Goal: Check status: Check status

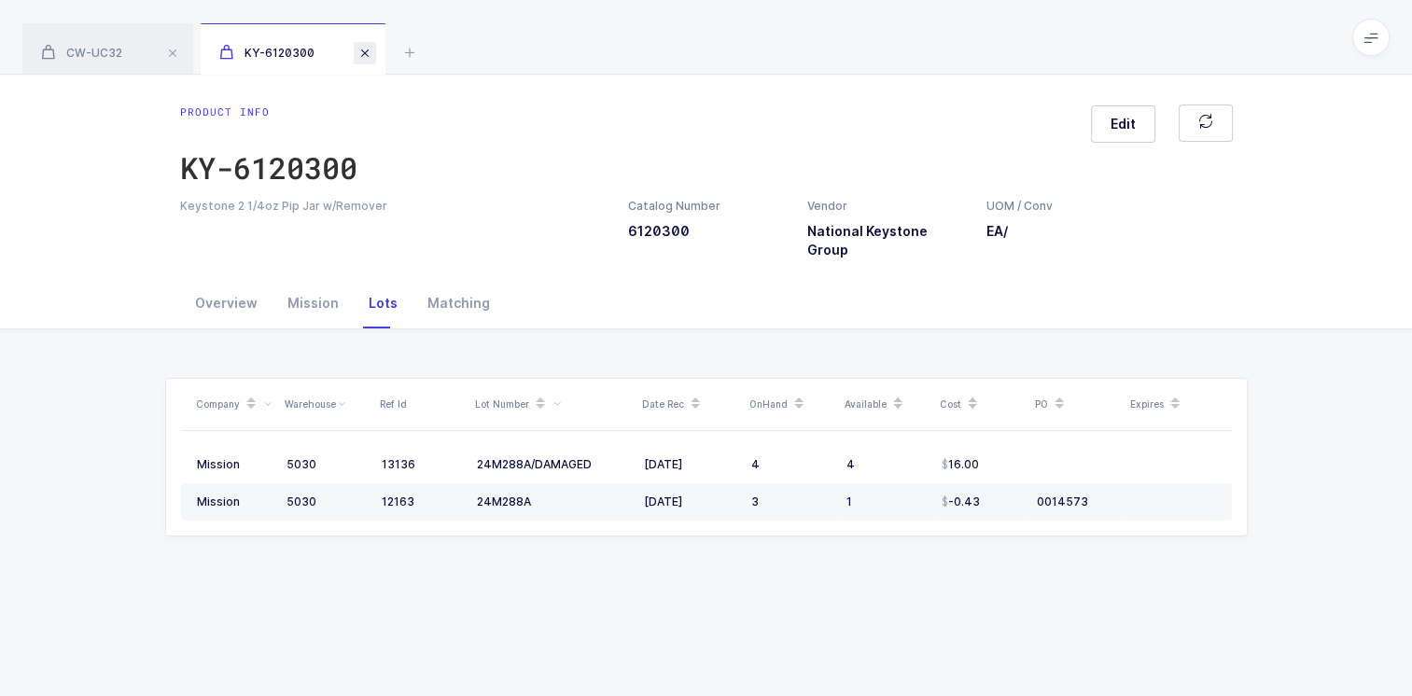
click at [364, 50] on span at bounding box center [365, 53] width 22 height 22
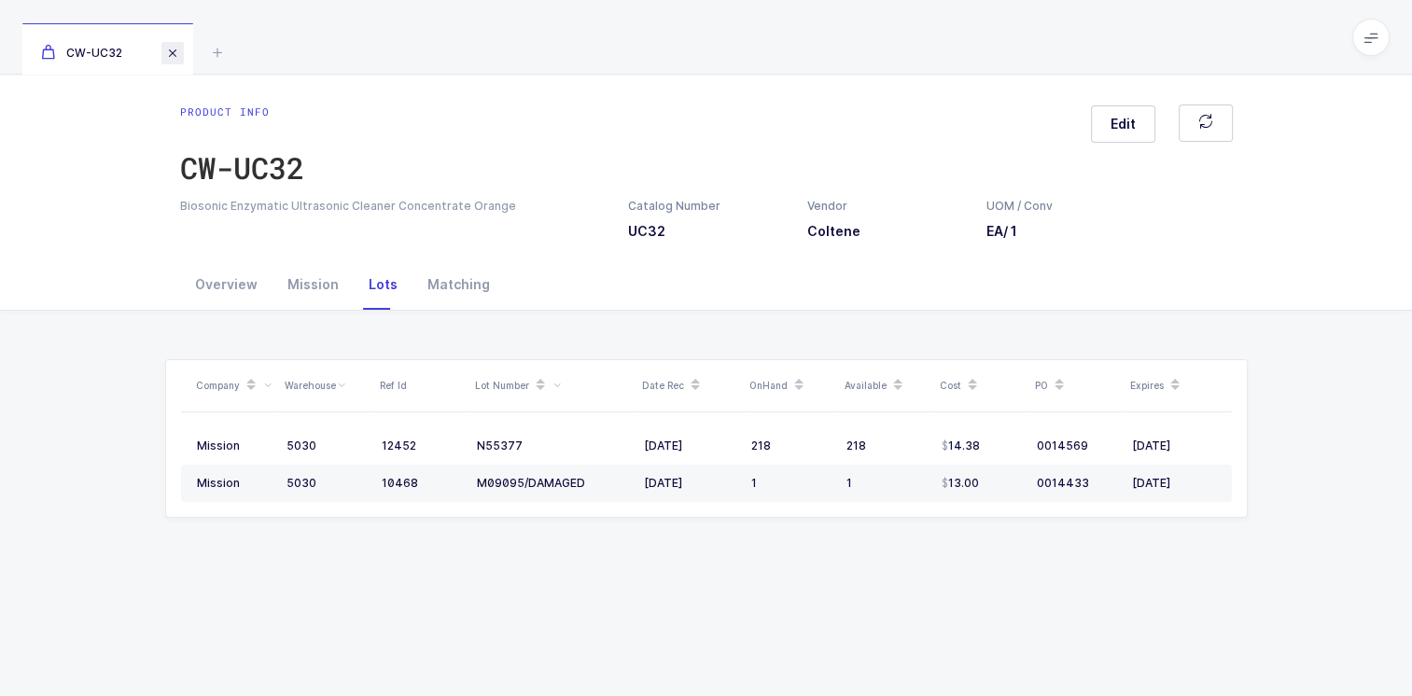
click at [176, 54] on span at bounding box center [172, 53] width 22 height 22
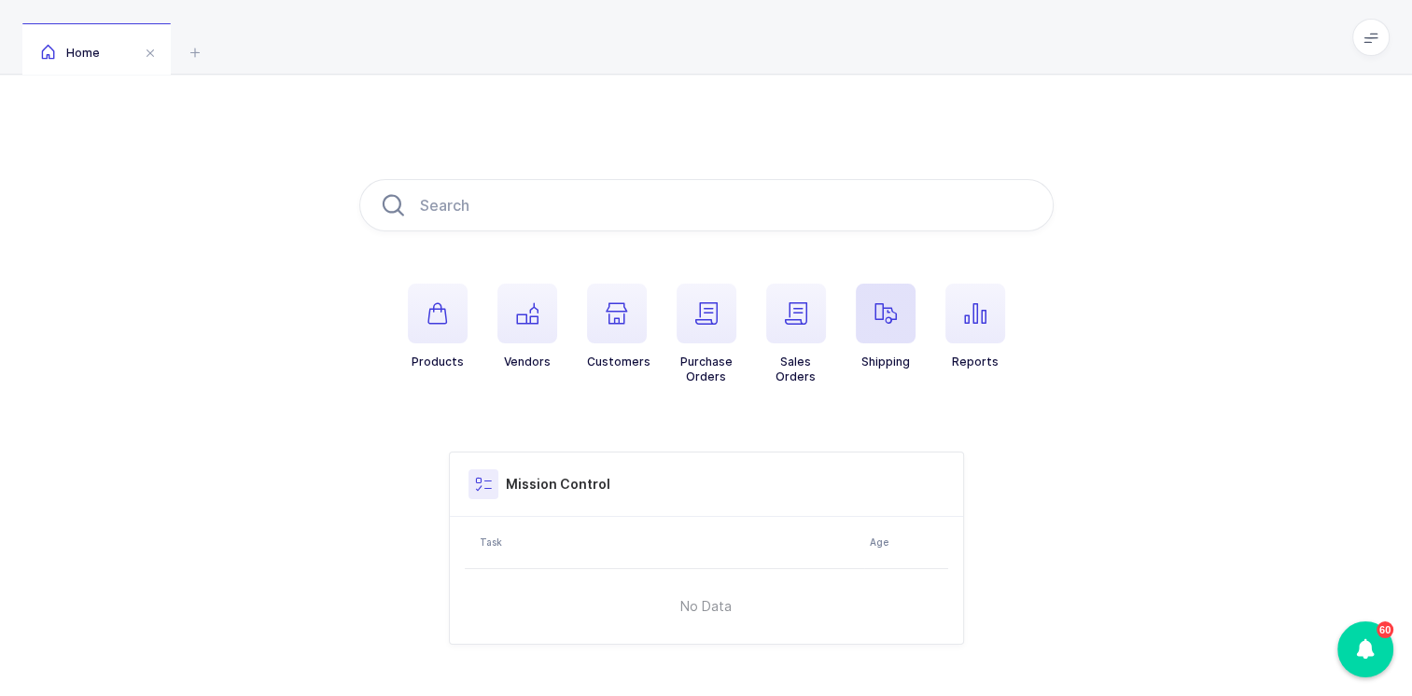
click at [894, 318] on icon "button" at bounding box center [886, 313] width 22 height 22
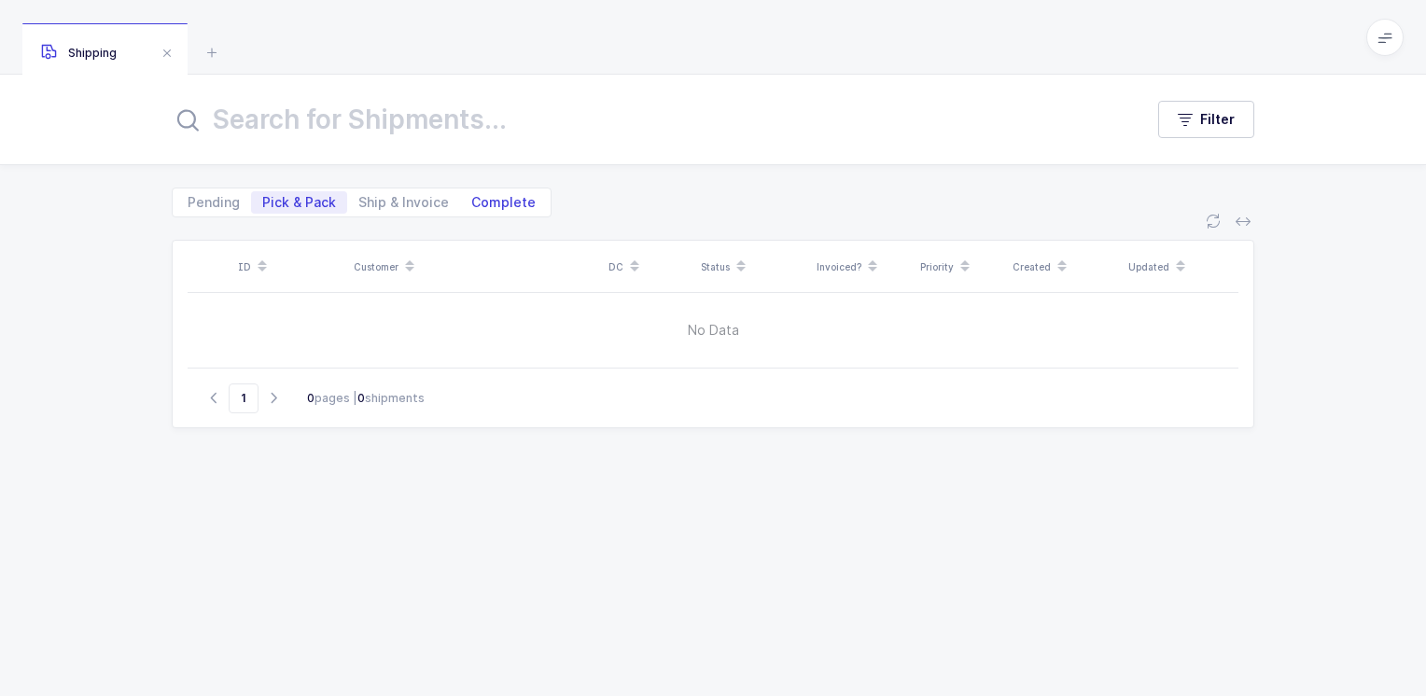
click at [507, 199] on span "Complete" at bounding box center [503, 202] width 64 height 13
click at [472, 199] on input "Complete" at bounding box center [466, 197] width 12 height 12
radio input "true"
radio input "false"
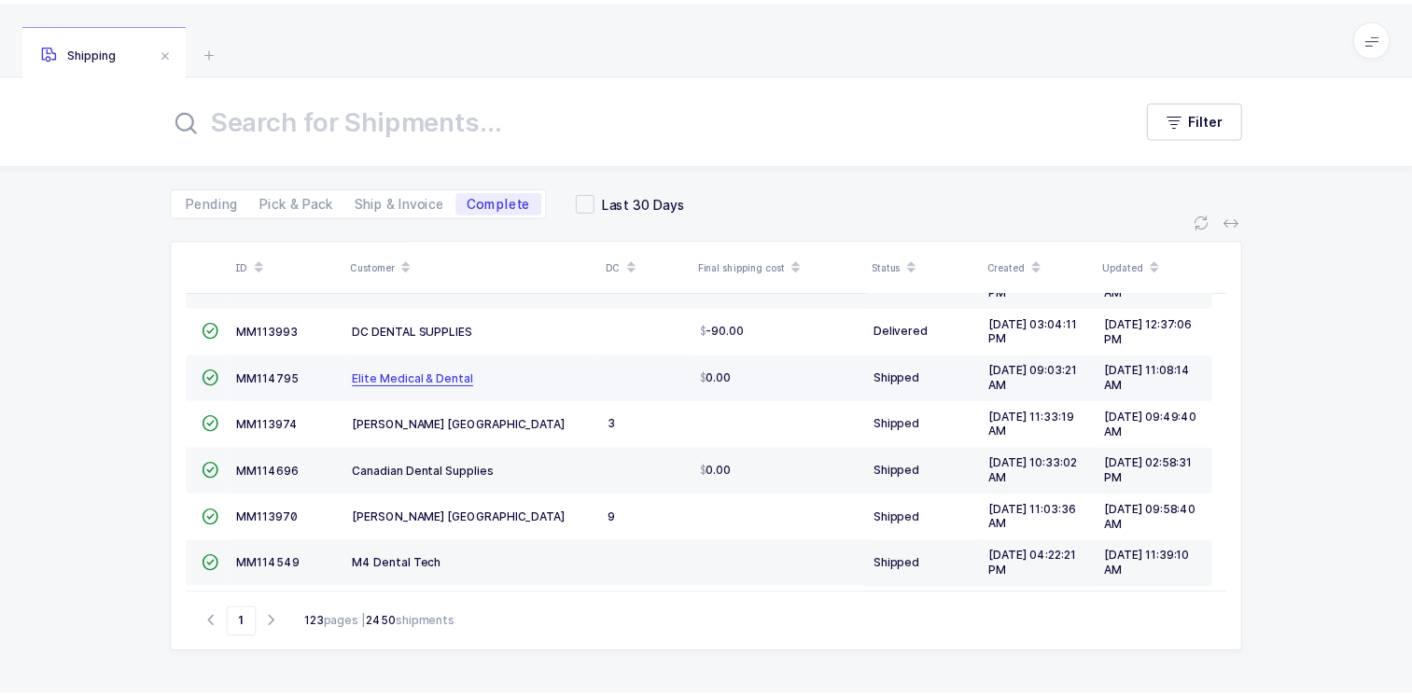
scroll to position [280, 0]
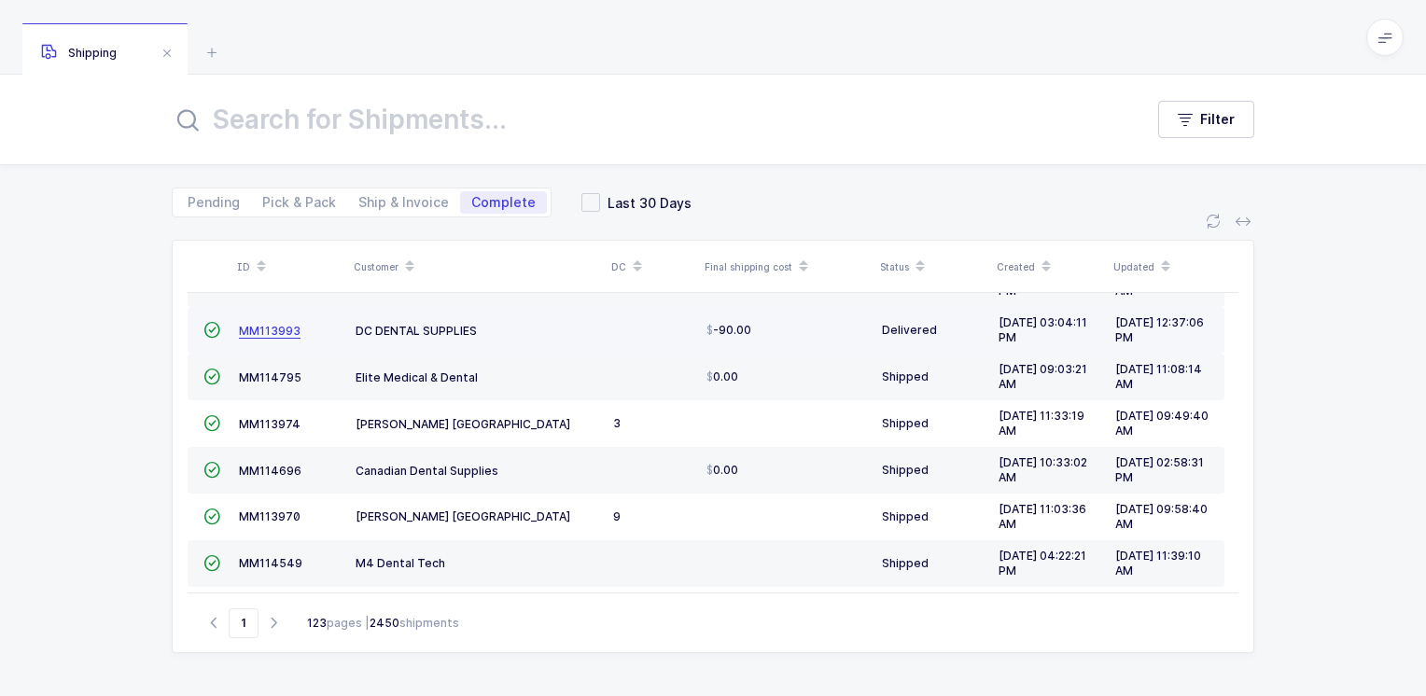
click at [274, 328] on span "MM113993" at bounding box center [270, 331] width 62 height 14
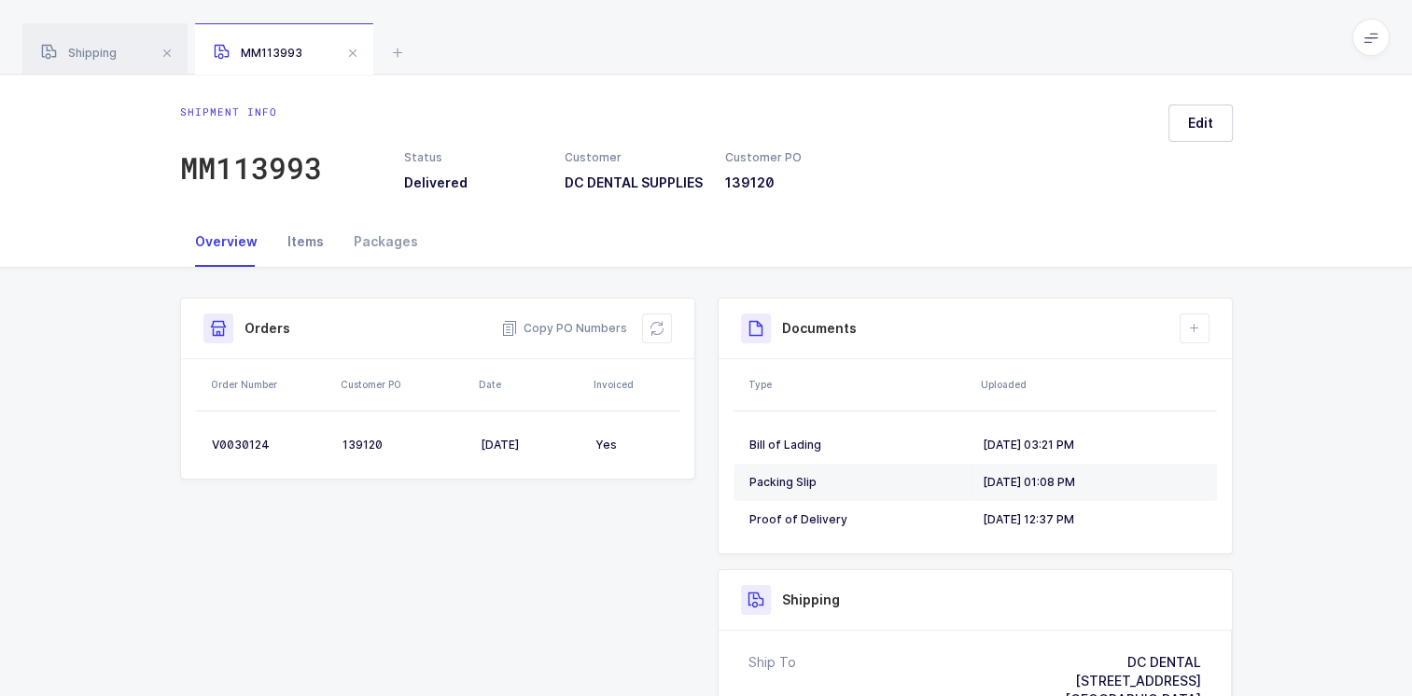
click at [304, 253] on div "Items" at bounding box center [306, 242] width 66 height 50
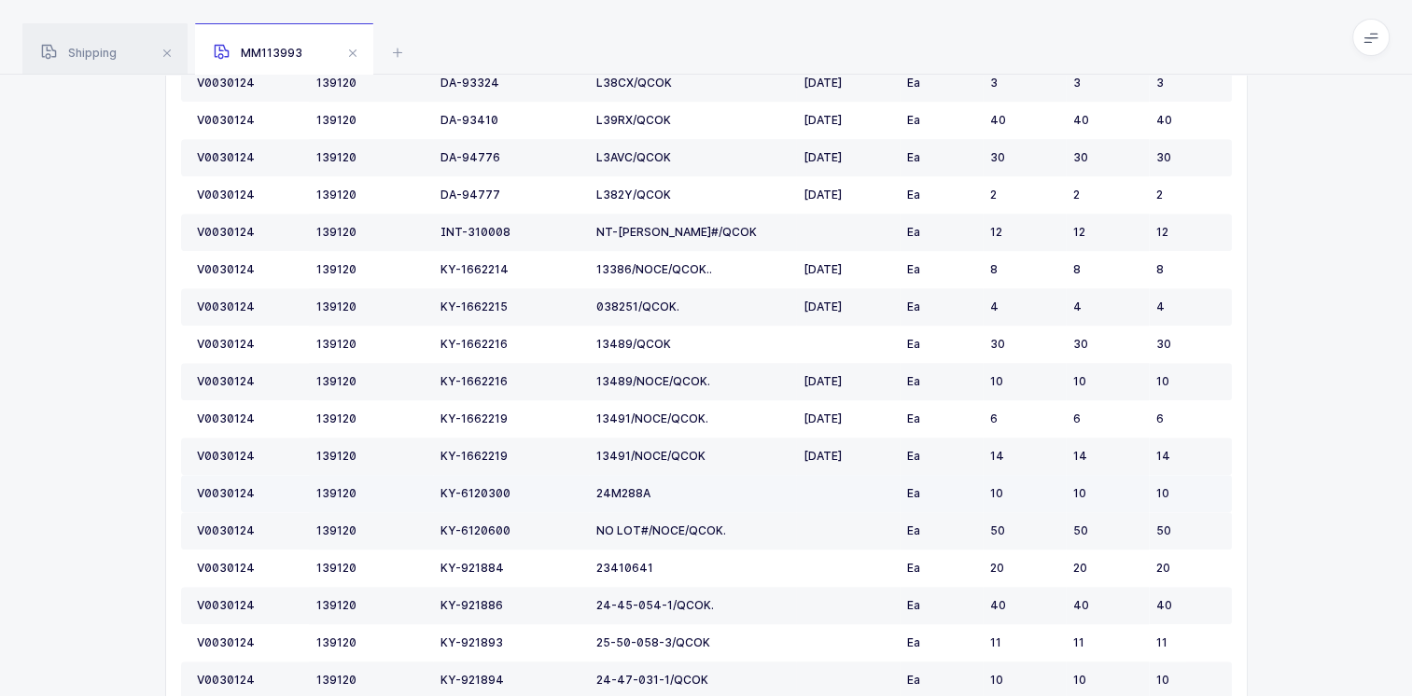
scroll to position [1212, 0]
